Goal: Information Seeking & Learning: Learn about a topic

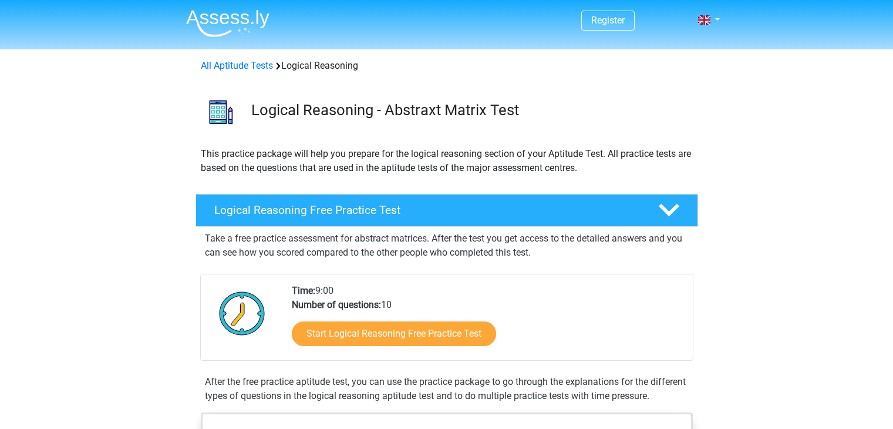
scroll to position [141, 0]
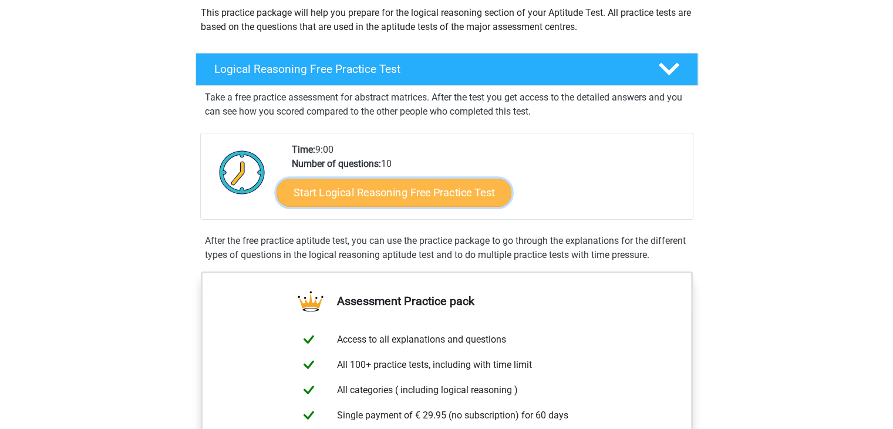
click at [384, 191] on link "Start Logical Reasoning Free Practice Test" at bounding box center [394, 192] width 235 height 28
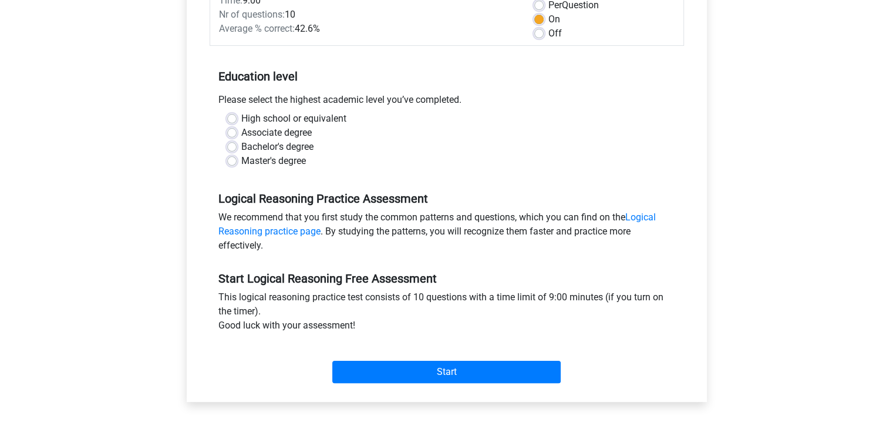
scroll to position [185, 0]
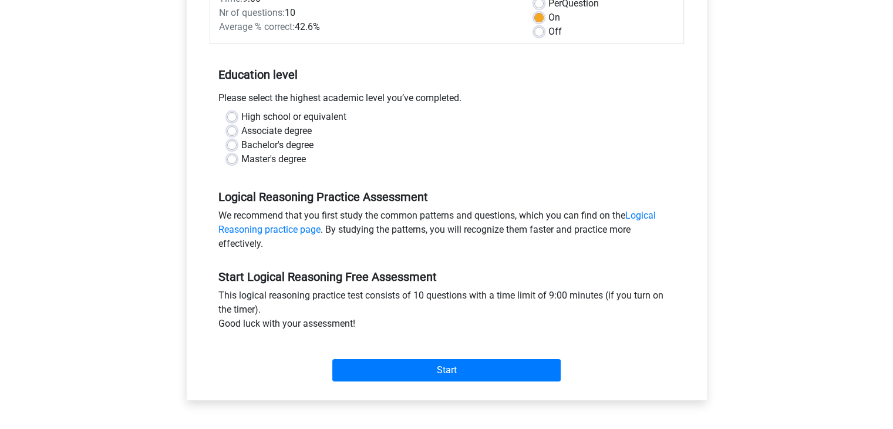
click at [271, 160] on label "Master's degree" at bounding box center [273, 159] width 65 height 14
click at [237, 160] on input "Master's degree" at bounding box center [231, 158] width 9 height 12
radio input "true"
click at [260, 140] on label "Bachelor's degree" at bounding box center [277, 145] width 72 height 14
click at [237, 140] on input "Bachelor's degree" at bounding box center [231, 144] width 9 height 12
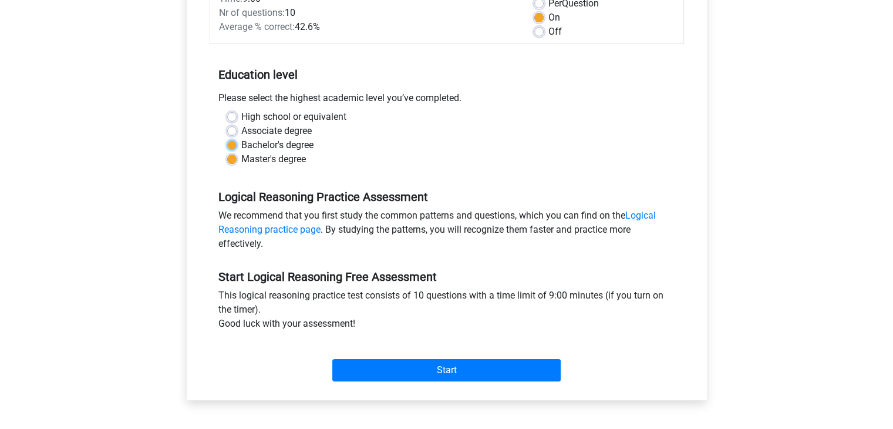
radio input "true"
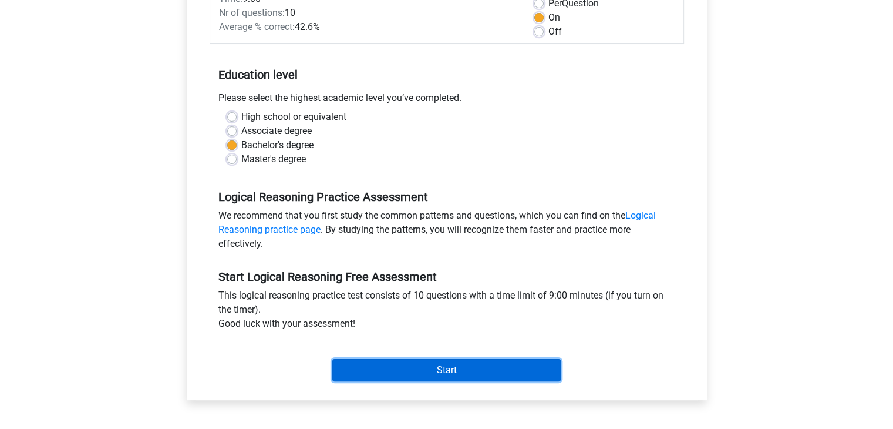
click at [408, 365] on input "Start" at bounding box center [446, 370] width 228 height 22
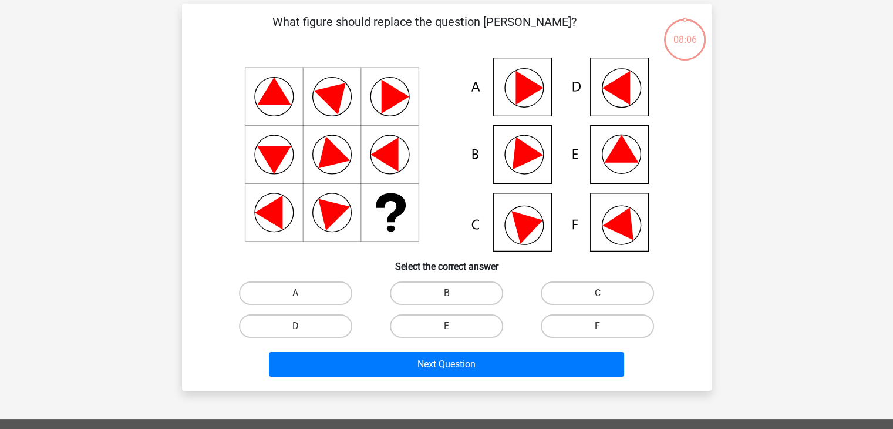
scroll to position [51, 0]
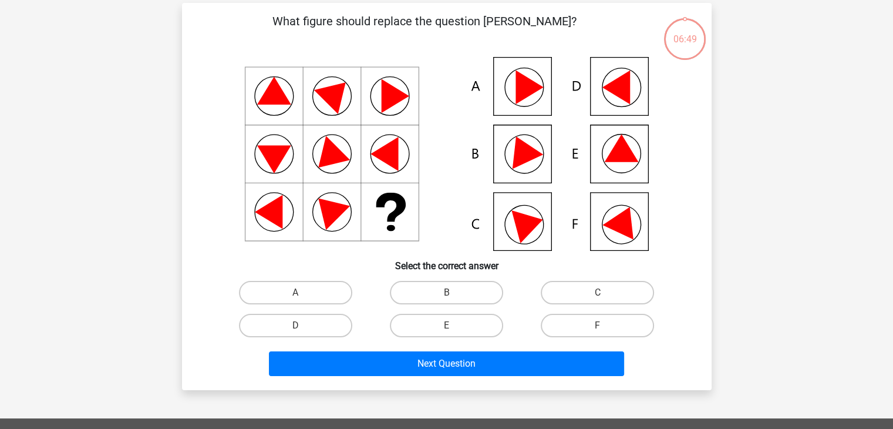
click at [519, 161] on icon at bounding box center [521, 148] width 42 height 39
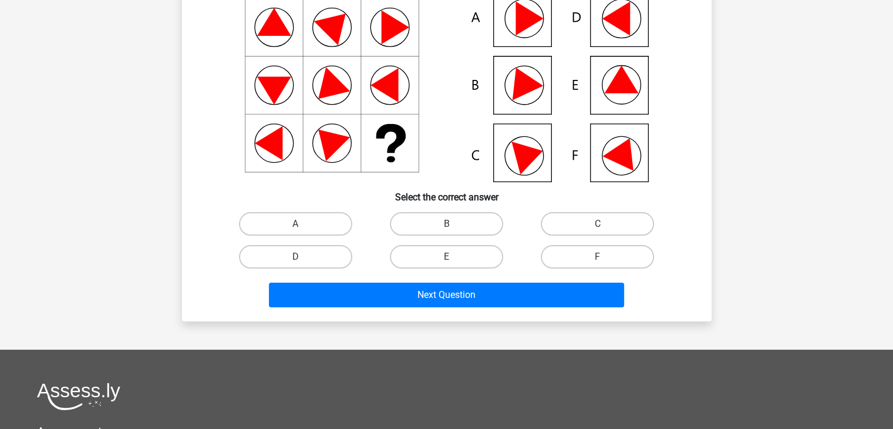
scroll to position [129, 0]
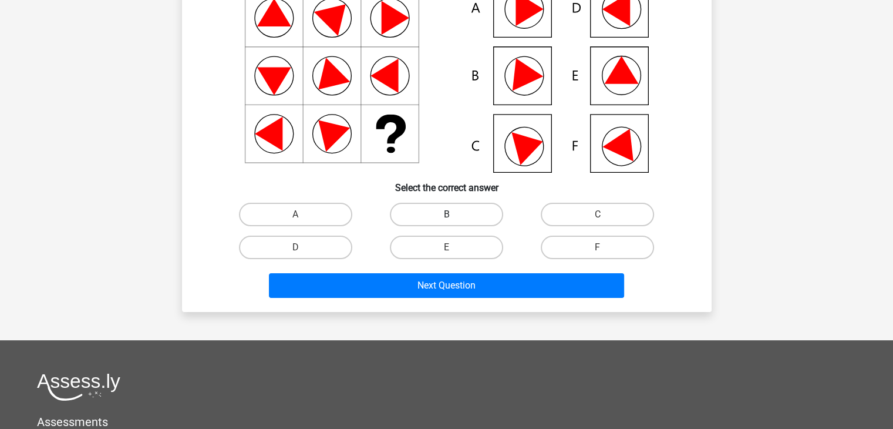
click at [446, 207] on label "B" at bounding box center [446, 214] width 113 height 23
click at [446, 214] on input "B" at bounding box center [450, 218] width 8 height 8
radio input "true"
click at [447, 245] on label "E" at bounding box center [446, 246] width 113 height 23
click at [447, 247] on input "E" at bounding box center [450, 251] width 8 height 8
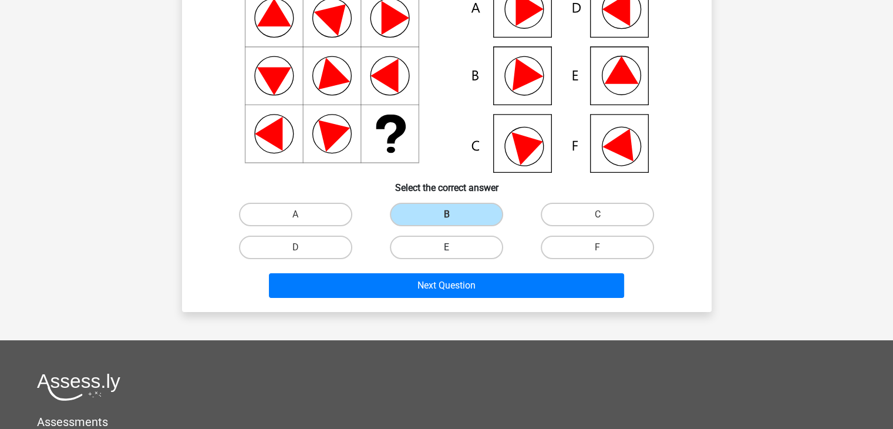
radio input "true"
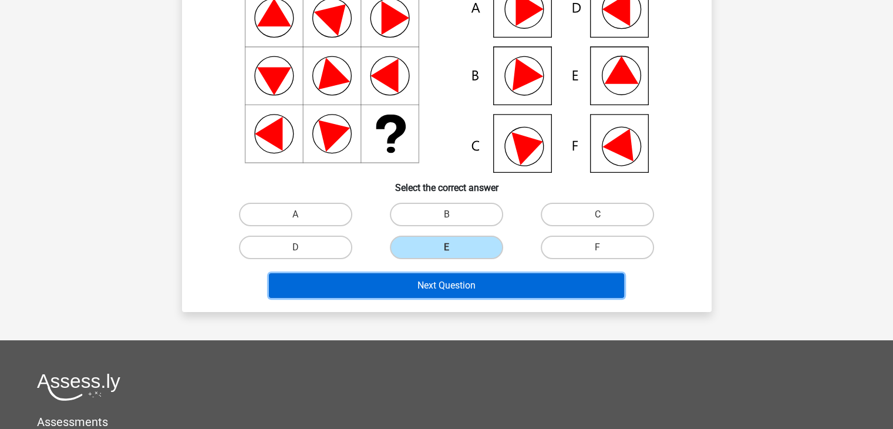
click at [484, 278] on button "Next Question" at bounding box center [446, 285] width 355 height 25
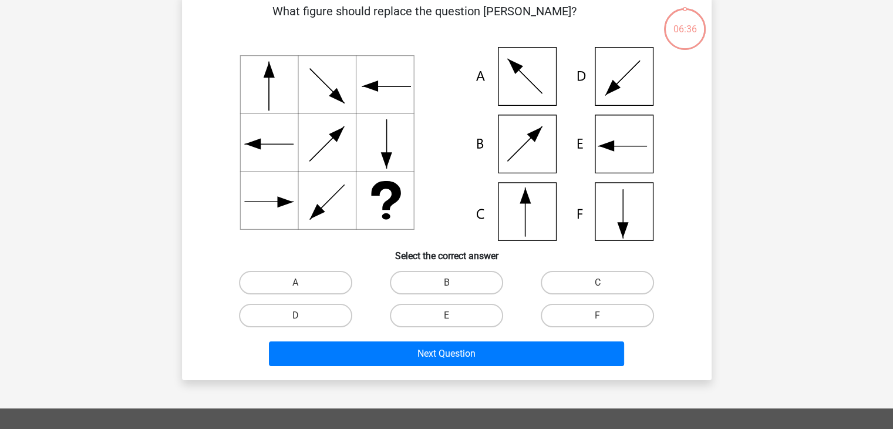
scroll to position [54, 0]
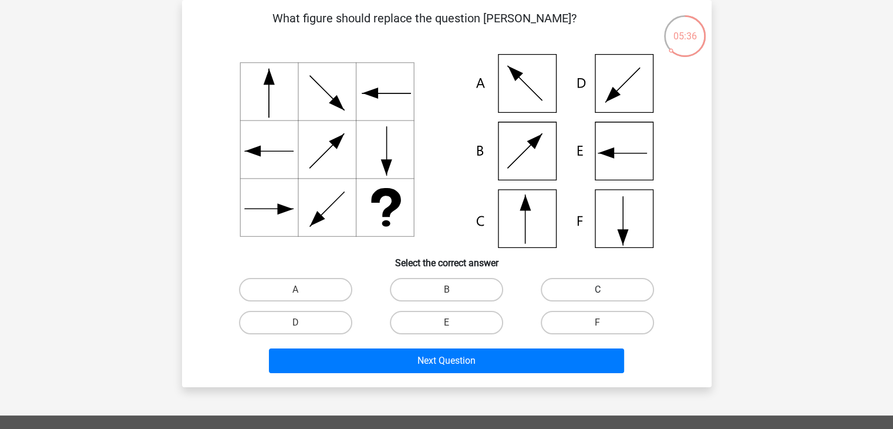
click at [593, 289] on label "C" at bounding box center [597, 289] width 113 height 23
click at [598, 289] on input "C" at bounding box center [602, 293] width 8 height 8
radio input "true"
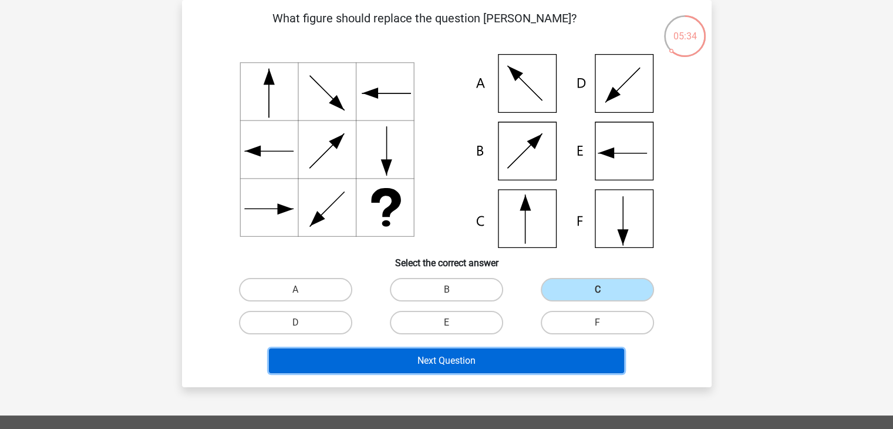
click at [493, 355] on button "Next Question" at bounding box center [446, 360] width 355 height 25
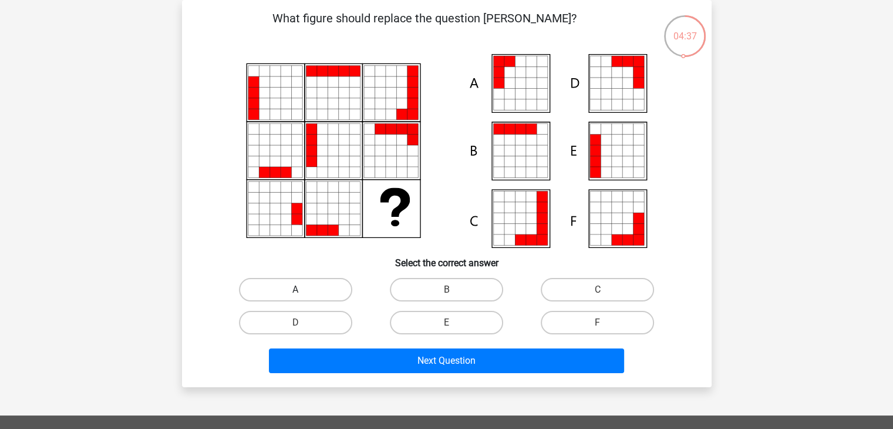
click at [318, 284] on label "A" at bounding box center [295, 289] width 113 height 23
click at [303, 289] on input "A" at bounding box center [299, 293] width 8 height 8
radio input "true"
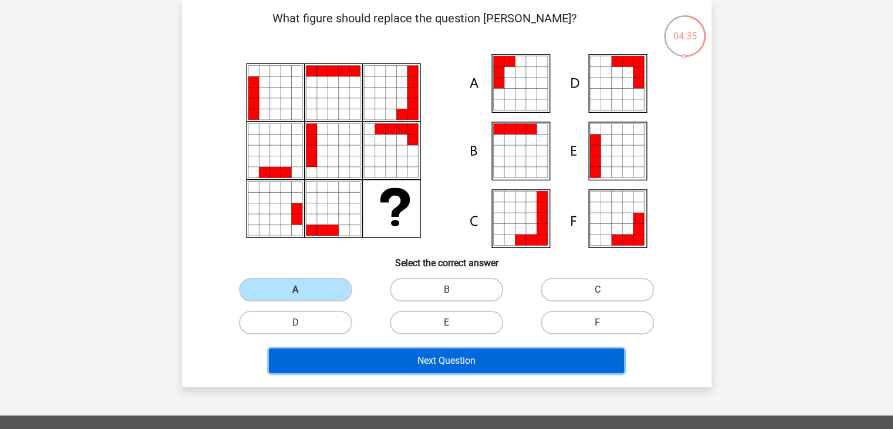
click at [466, 361] on button "Next Question" at bounding box center [446, 360] width 355 height 25
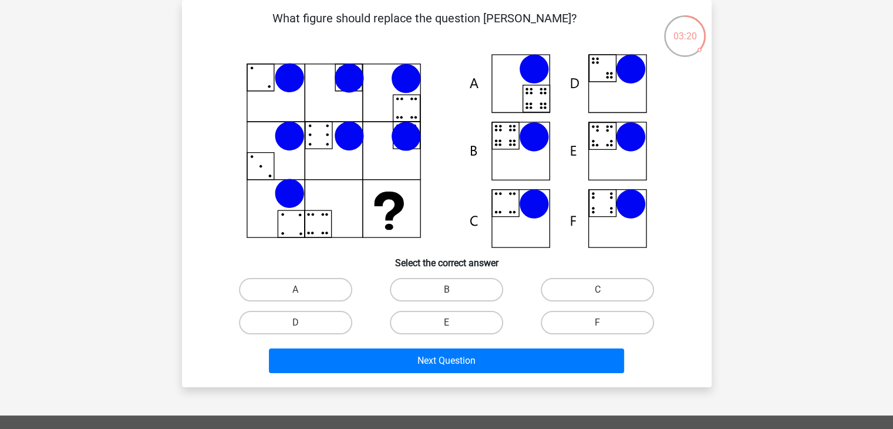
scroll to position [77, 0]
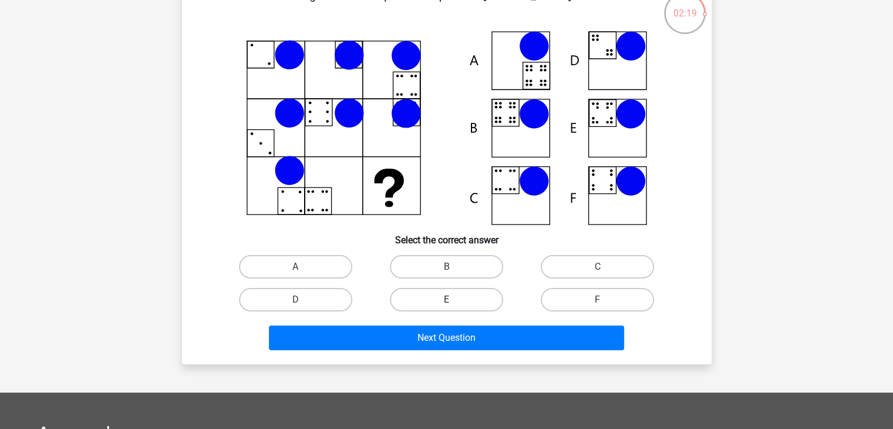
click at [435, 304] on label "E" at bounding box center [446, 299] width 113 height 23
click at [446, 304] on input "E" at bounding box center [450, 303] width 8 height 8
radio input "true"
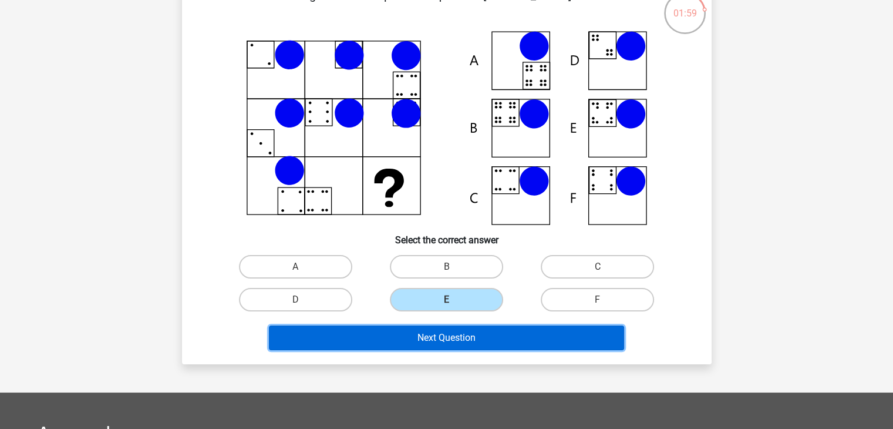
click at [470, 334] on button "Next Question" at bounding box center [446, 337] width 355 height 25
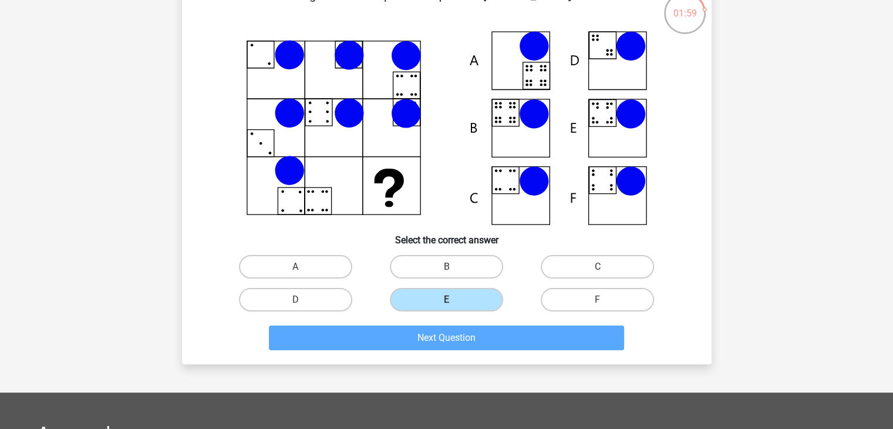
scroll to position [54, 0]
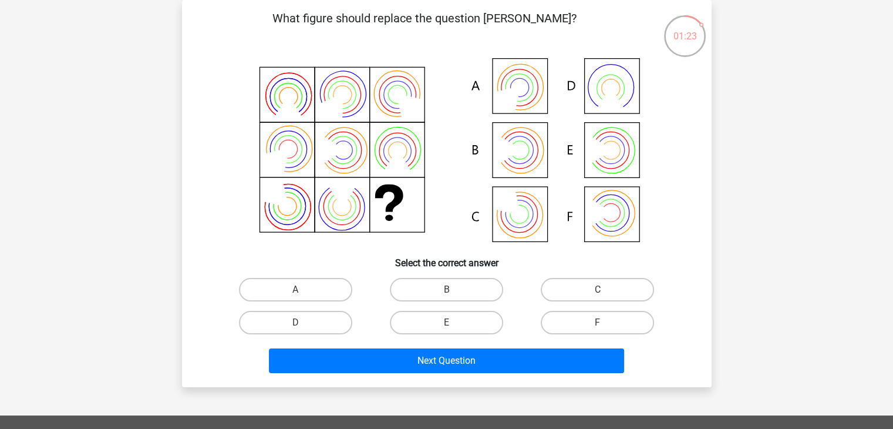
click at [449, 324] on input "E" at bounding box center [450, 326] width 8 height 8
radio input "true"
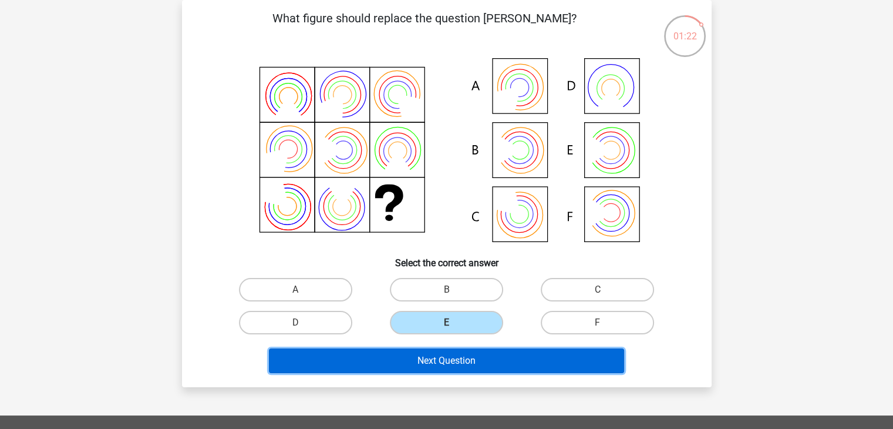
click at [463, 359] on button "Next Question" at bounding box center [446, 360] width 355 height 25
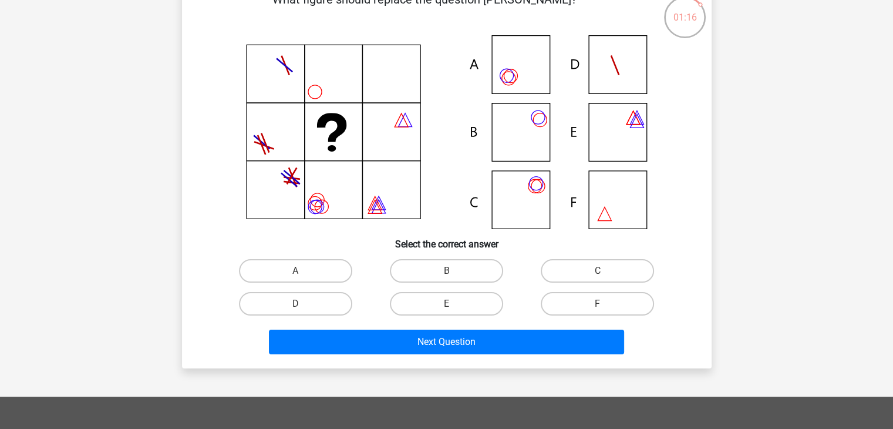
scroll to position [74, 0]
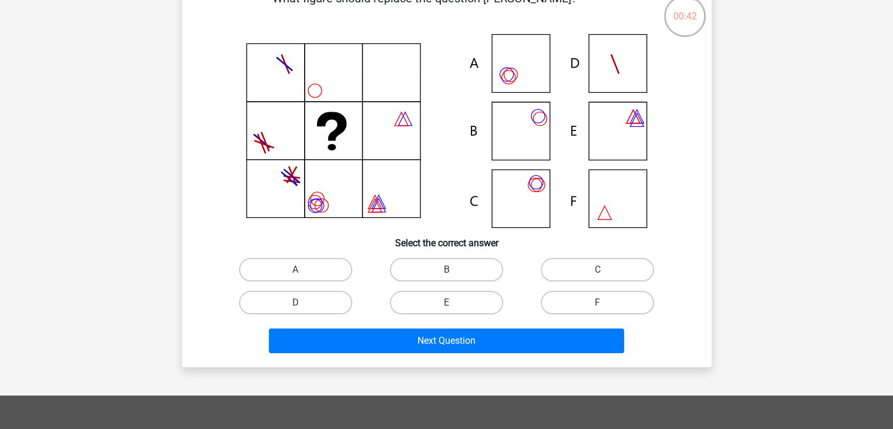
click at [452, 272] on input "B" at bounding box center [450, 274] width 8 height 8
radio input "true"
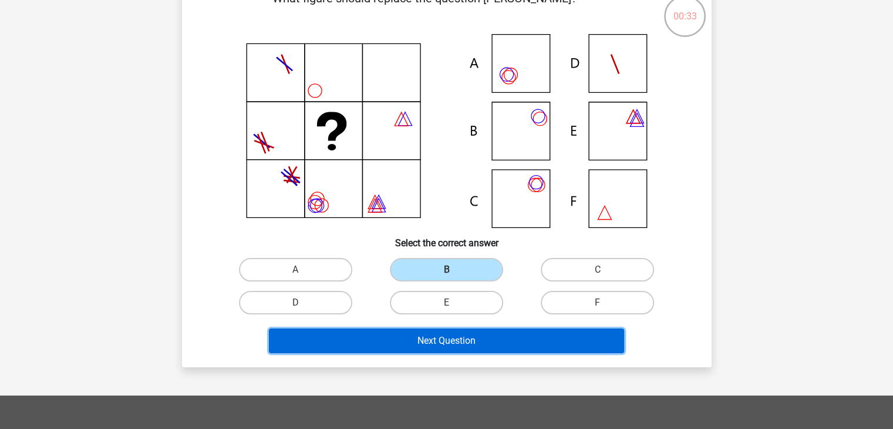
click at [451, 336] on button "Next Question" at bounding box center [446, 340] width 355 height 25
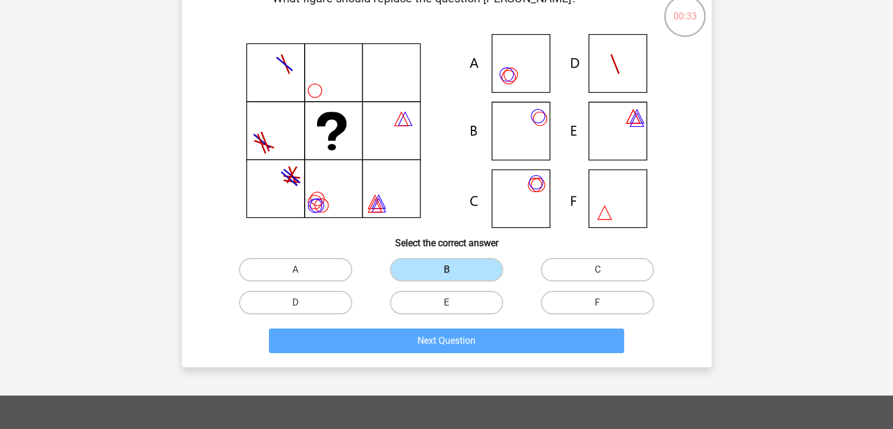
scroll to position [54, 0]
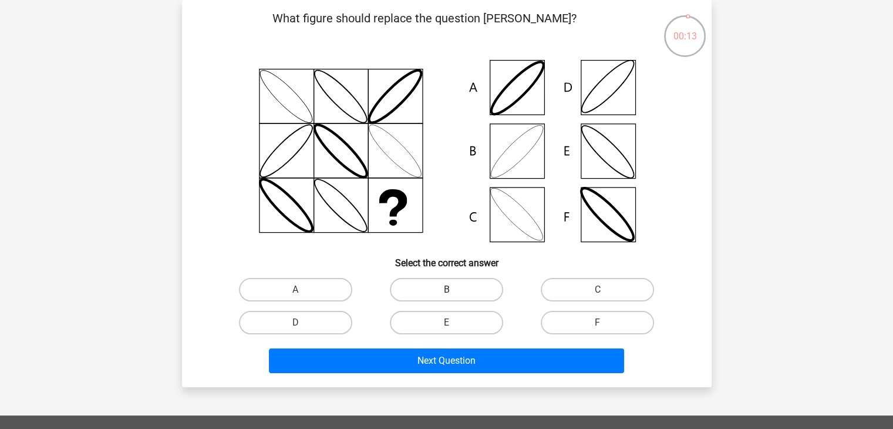
click at [460, 288] on label "B" at bounding box center [446, 289] width 113 height 23
click at [454, 289] on input "B" at bounding box center [450, 293] width 8 height 8
radio input "true"
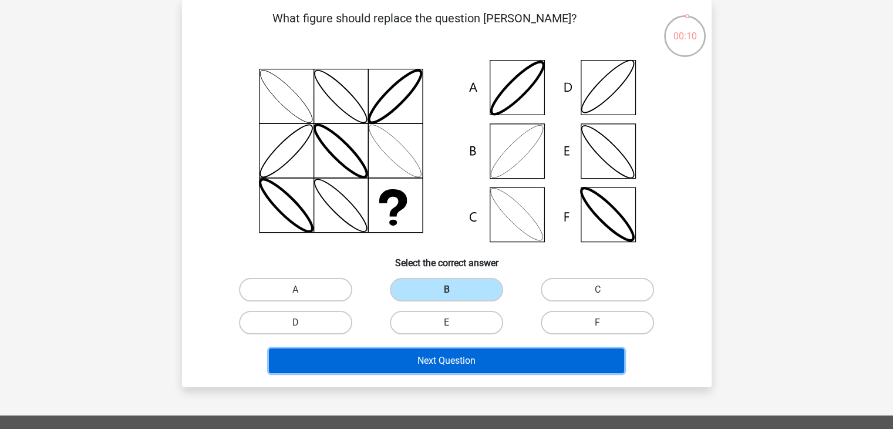
click at [459, 358] on button "Next Question" at bounding box center [446, 360] width 355 height 25
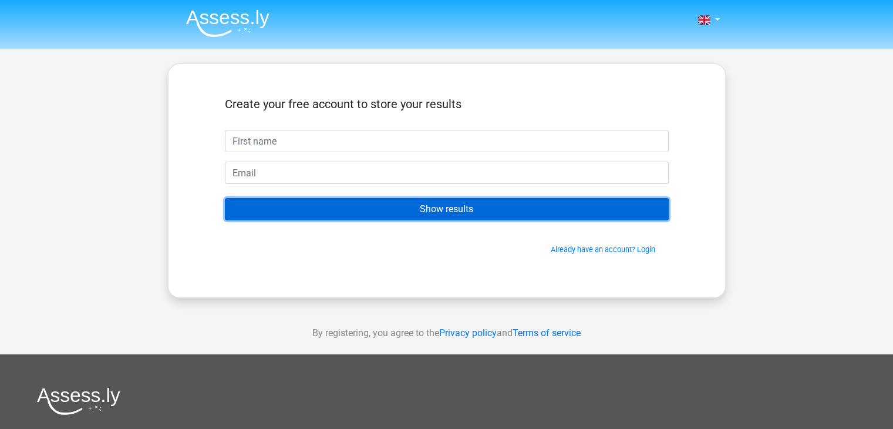
click at [463, 212] on input "Show results" at bounding box center [447, 209] width 444 height 22
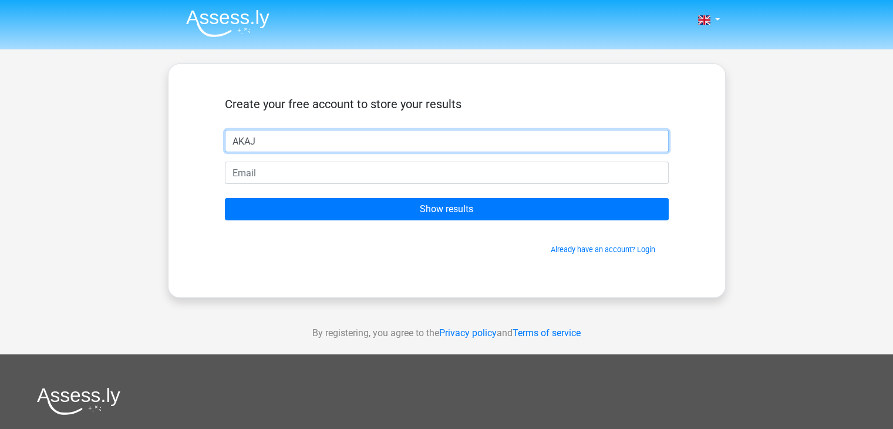
type input "AKAJ"
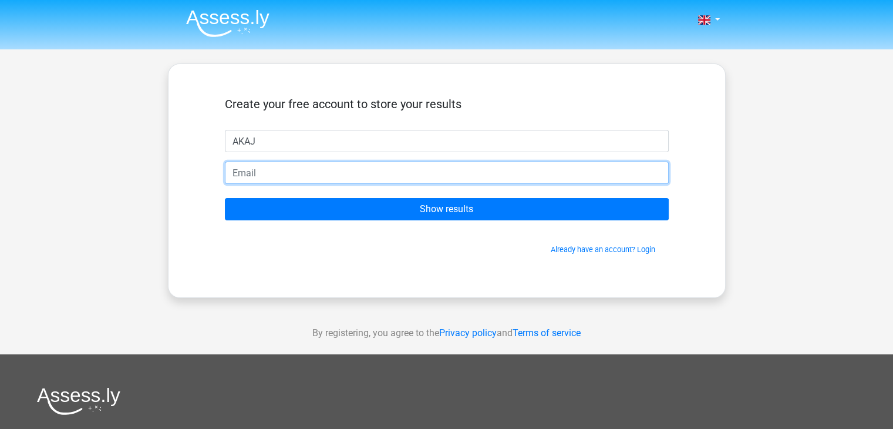
click at [427, 180] on input "email" at bounding box center [447, 172] width 444 height 22
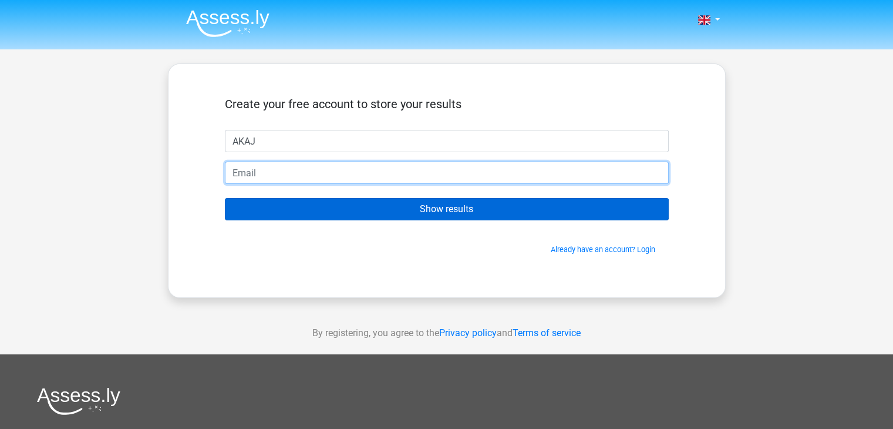
type input "[EMAIL_ADDRESS][DOMAIN_NAME]"
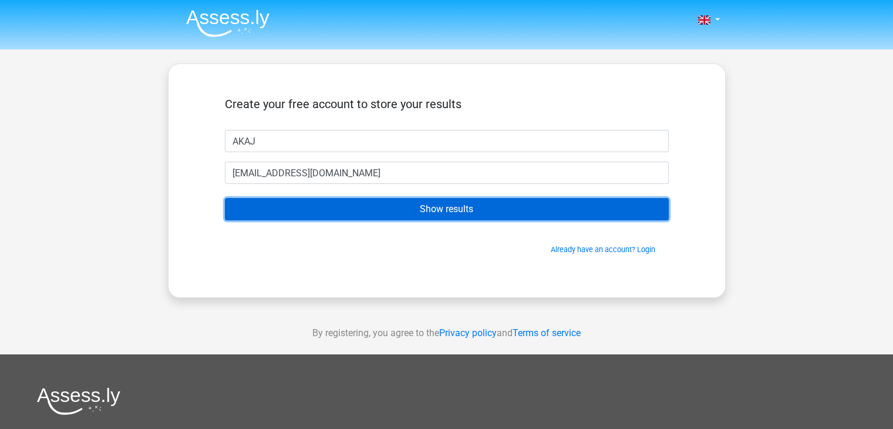
click at [390, 205] on input "Show results" at bounding box center [447, 209] width 444 height 22
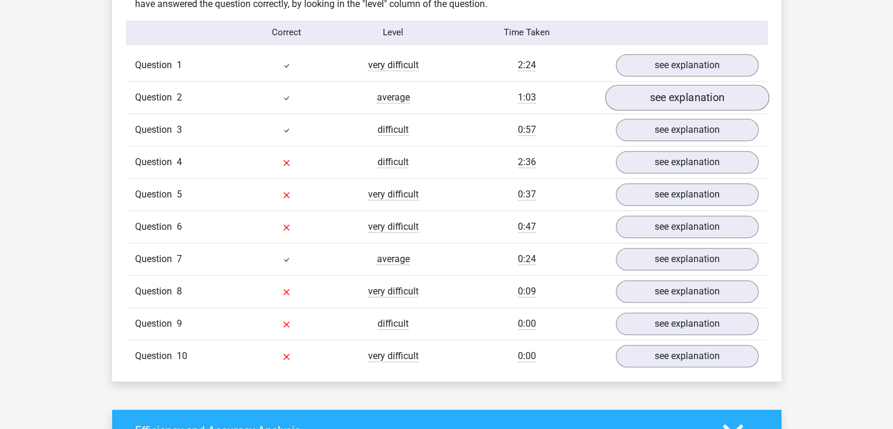
scroll to position [940, 0]
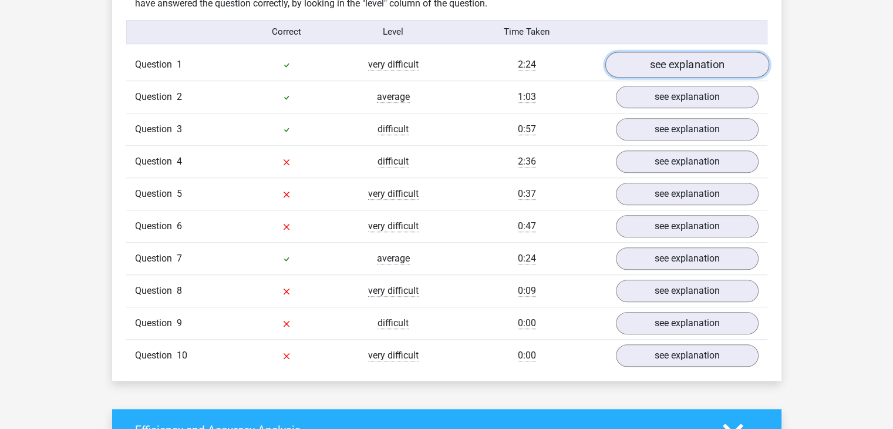
click at [713, 67] on link "see explanation" at bounding box center [687, 65] width 164 height 26
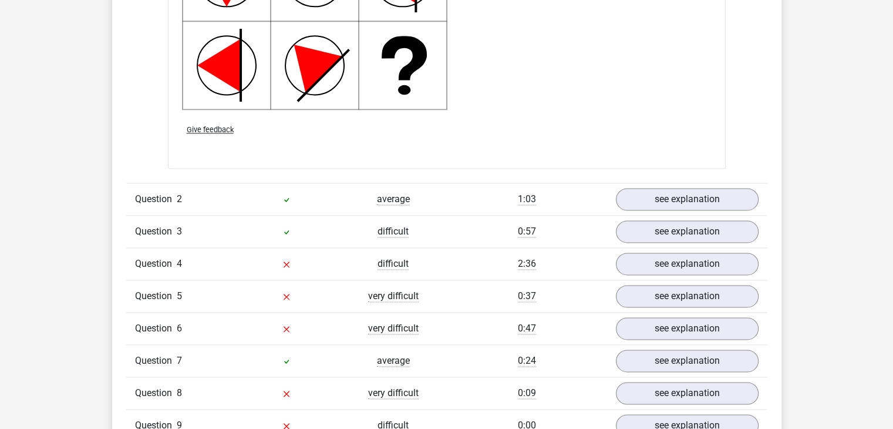
scroll to position [1585, 0]
click at [687, 264] on link "see explanation" at bounding box center [687, 264] width 164 height 26
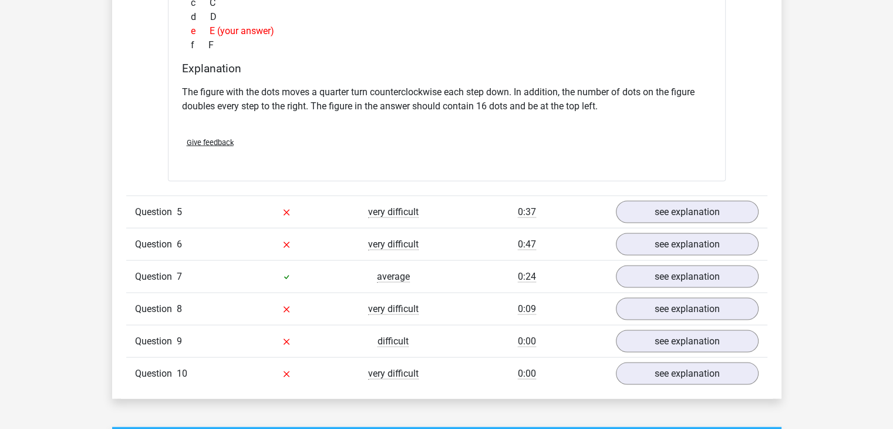
scroll to position [2144, 0]
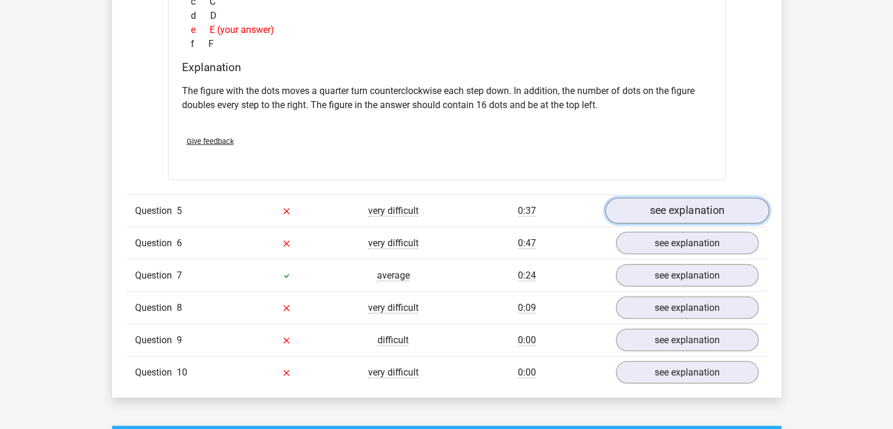
click at [673, 207] on link "see explanation" at bounding box center [687, 211] width 164 height 26
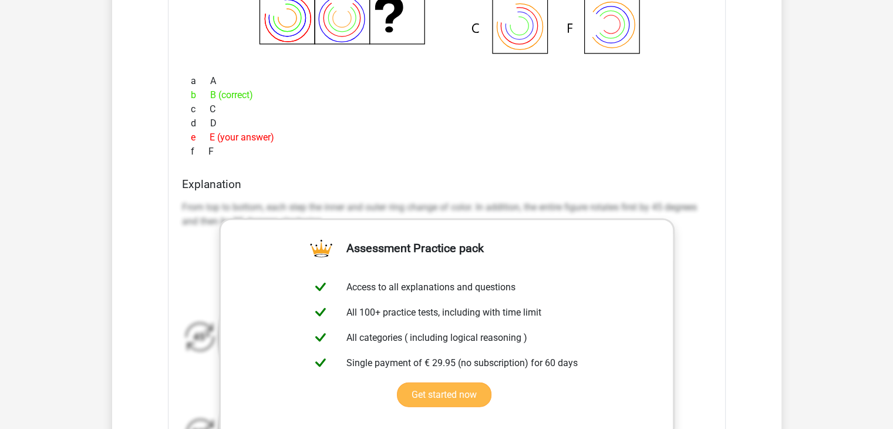
scroll to position [2543, 0]
click at [654, 159] on div "a A b B (correct) c C d D e E (your answer) f F" at bounding box center [447, 116] width 530 height 94
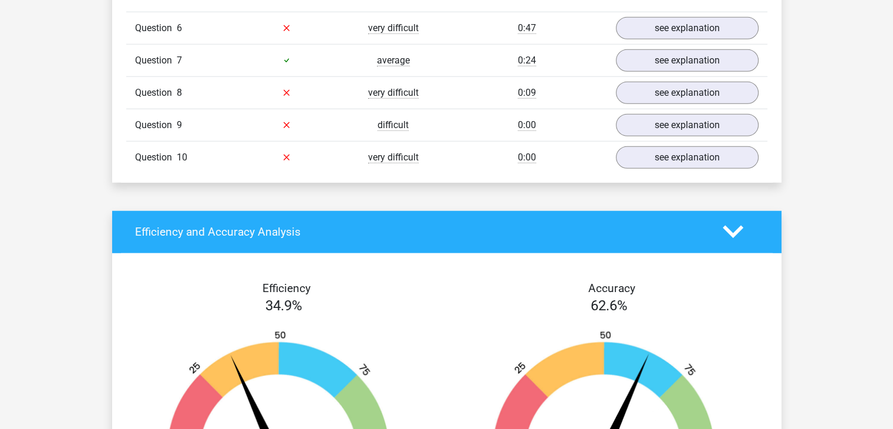
scroll to position [3152, 0]
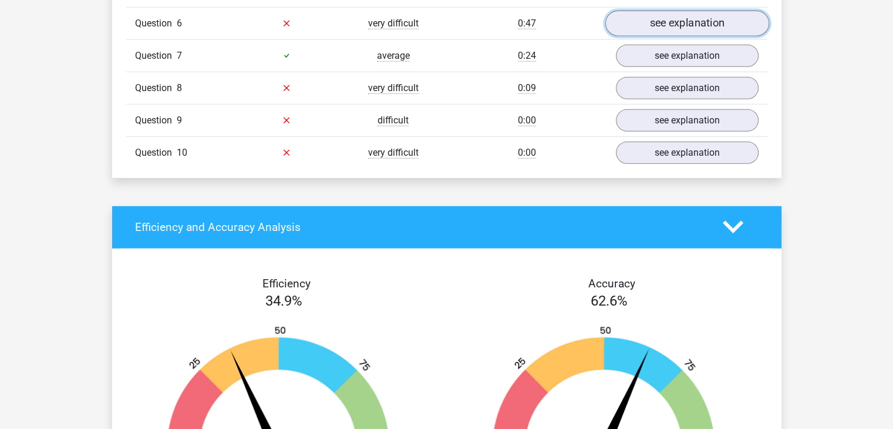
click at [716, 17] on link "see explanation" at bounding box center [687, 24] width 164 height 26
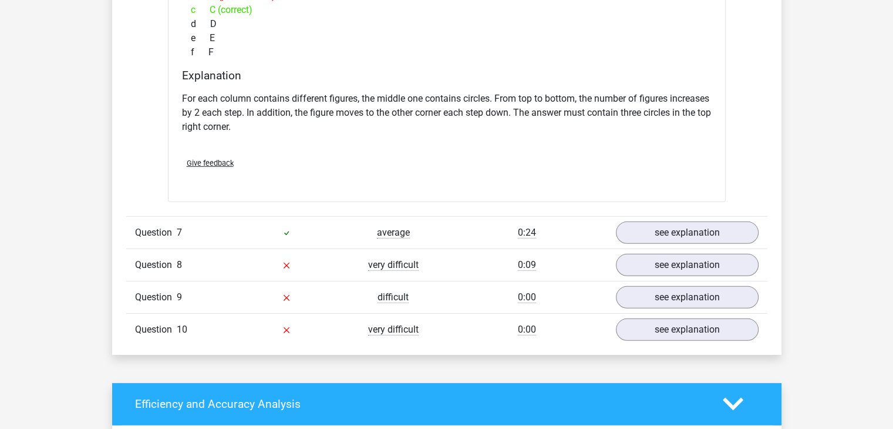
scroll to position [3466, 0]
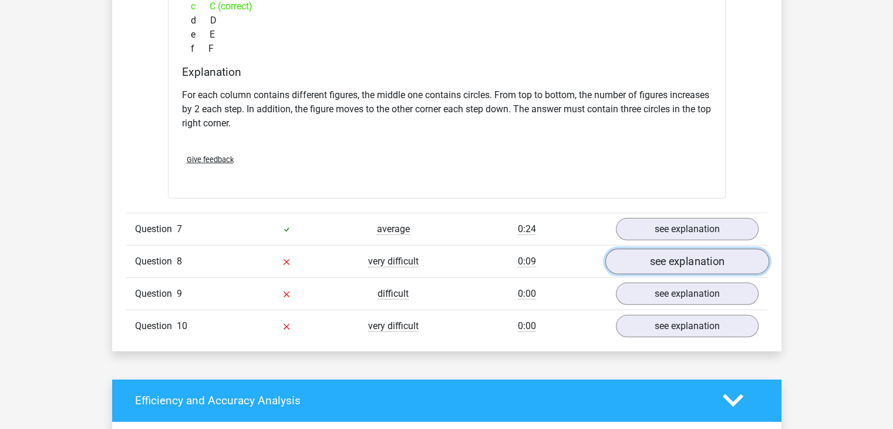
click at [673, 260] on link "see explanation" at bounding box center [687, 261] width 164 height 26
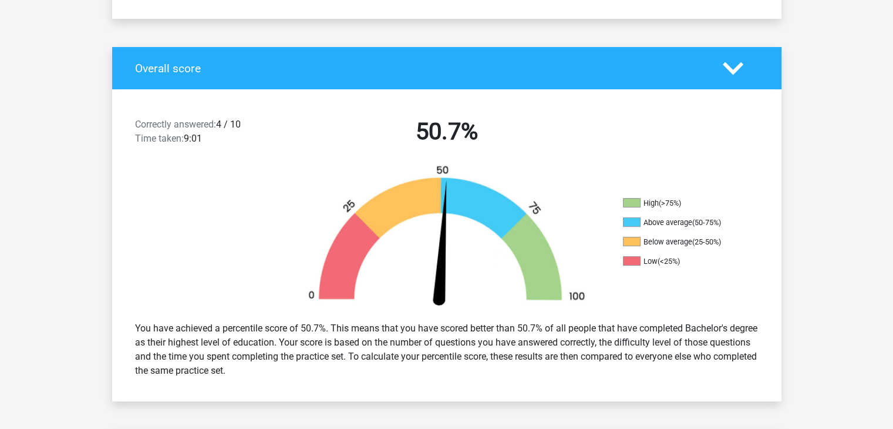
scroll to position [0, 0]
